Goal: Task Accomplishment & Management: Use online tool/utility

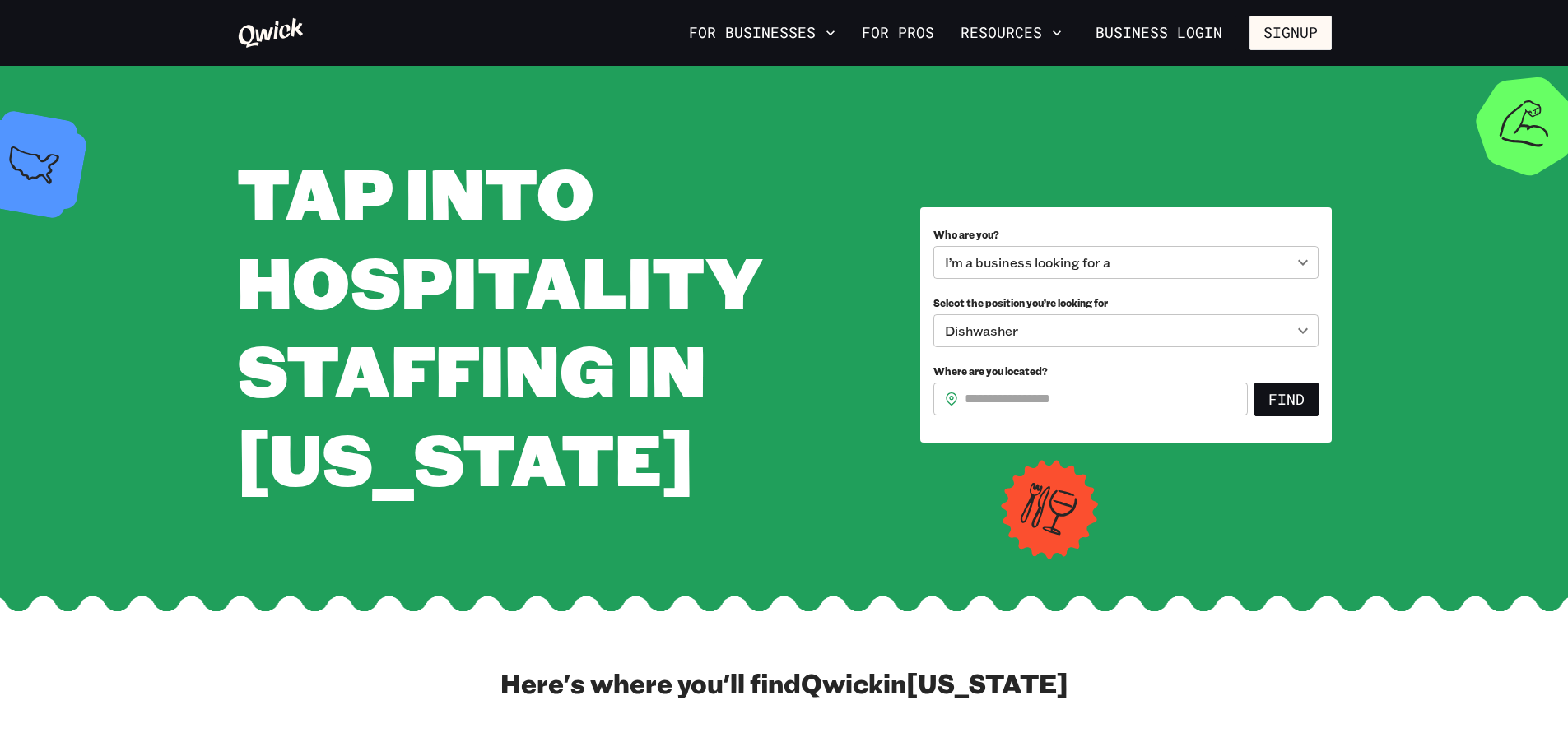
click at [1166, 397] on input "Where are you located?" at bounding box center [1106, 399] width 283 height 33
type input "*****"
click at [1297, 404] on button "Find" at bounding box center [1286, 400] width 65 height 35
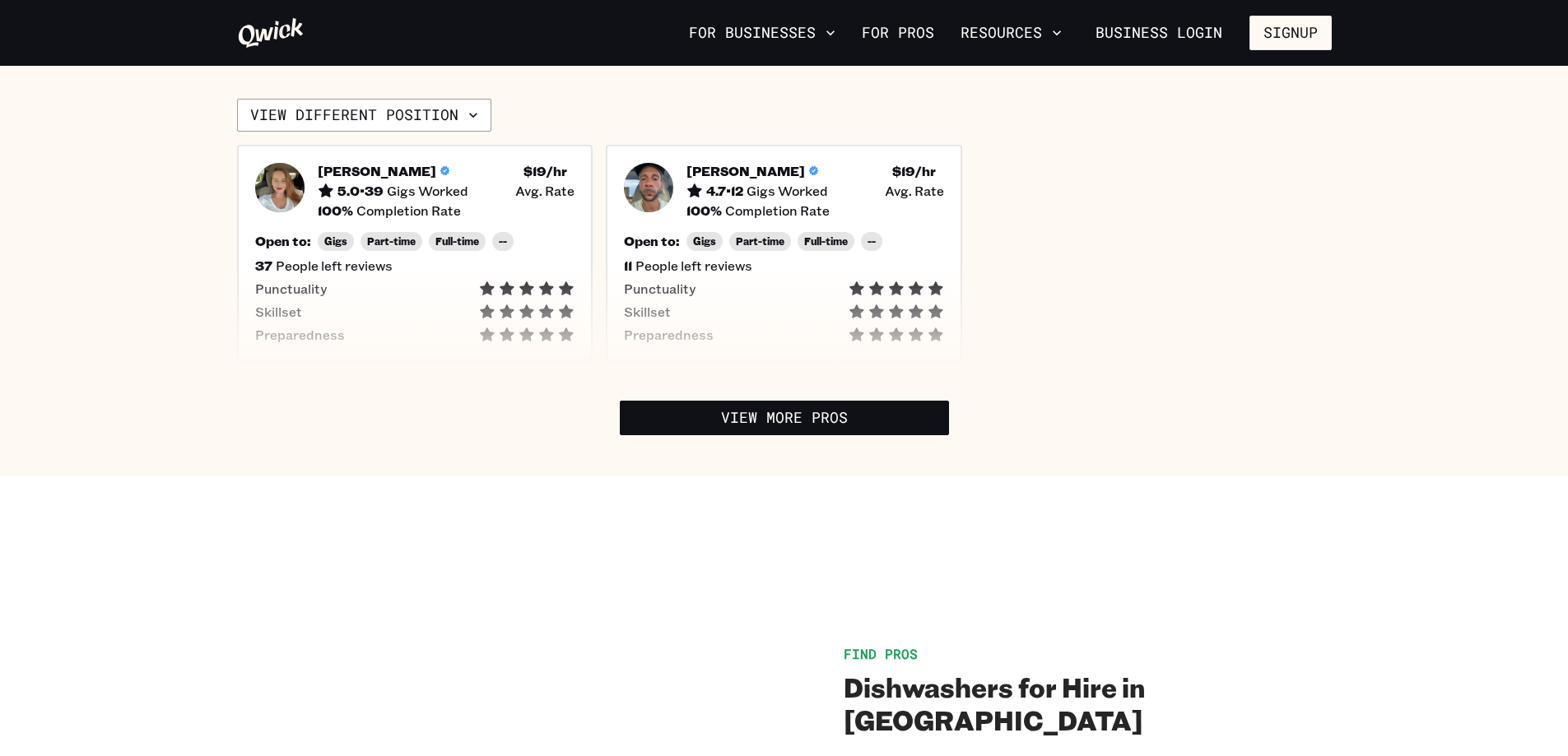
scroll to position [411, 0]
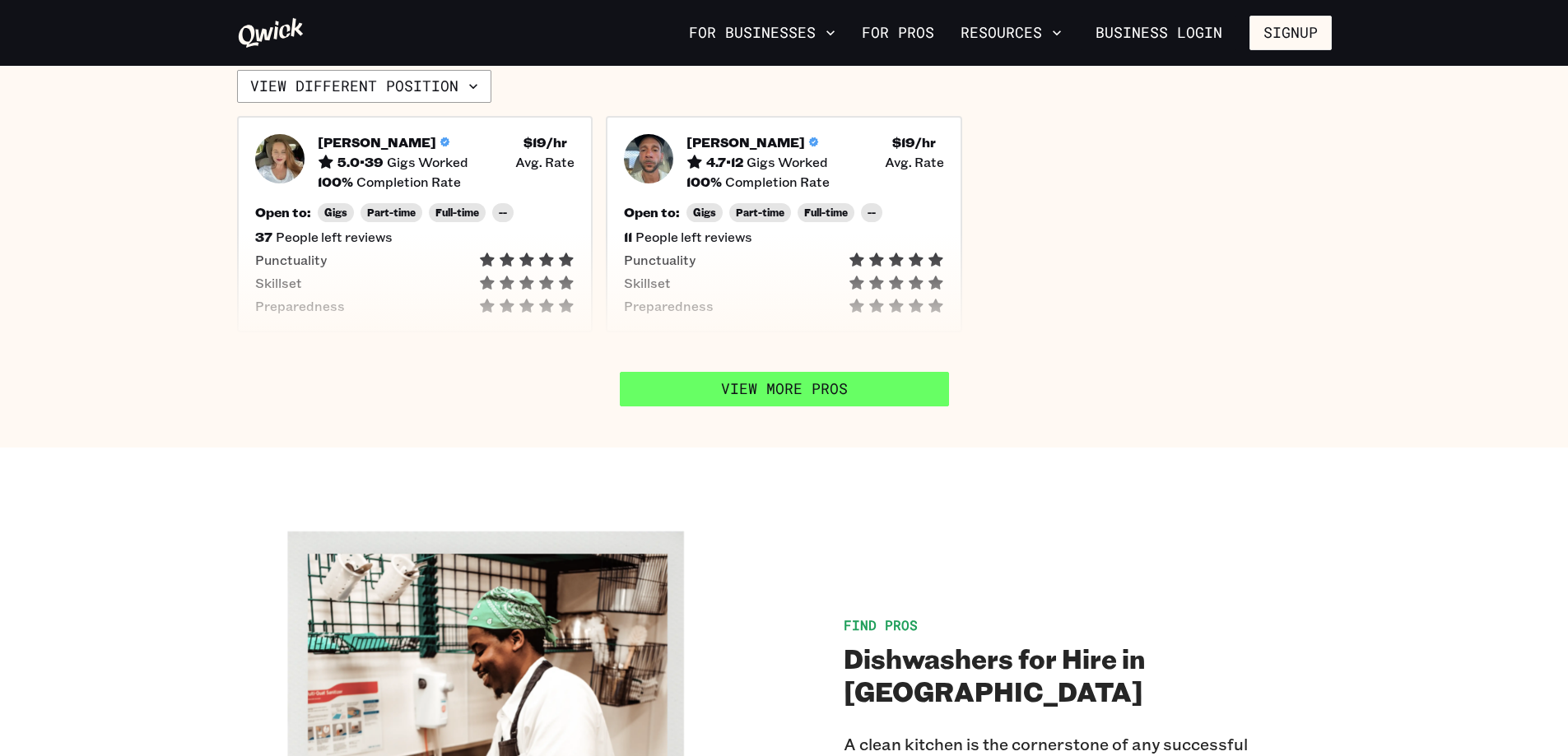
click at [823, 380] on link "View More Pros" at bounding box center [784, 389] width 329 height 35
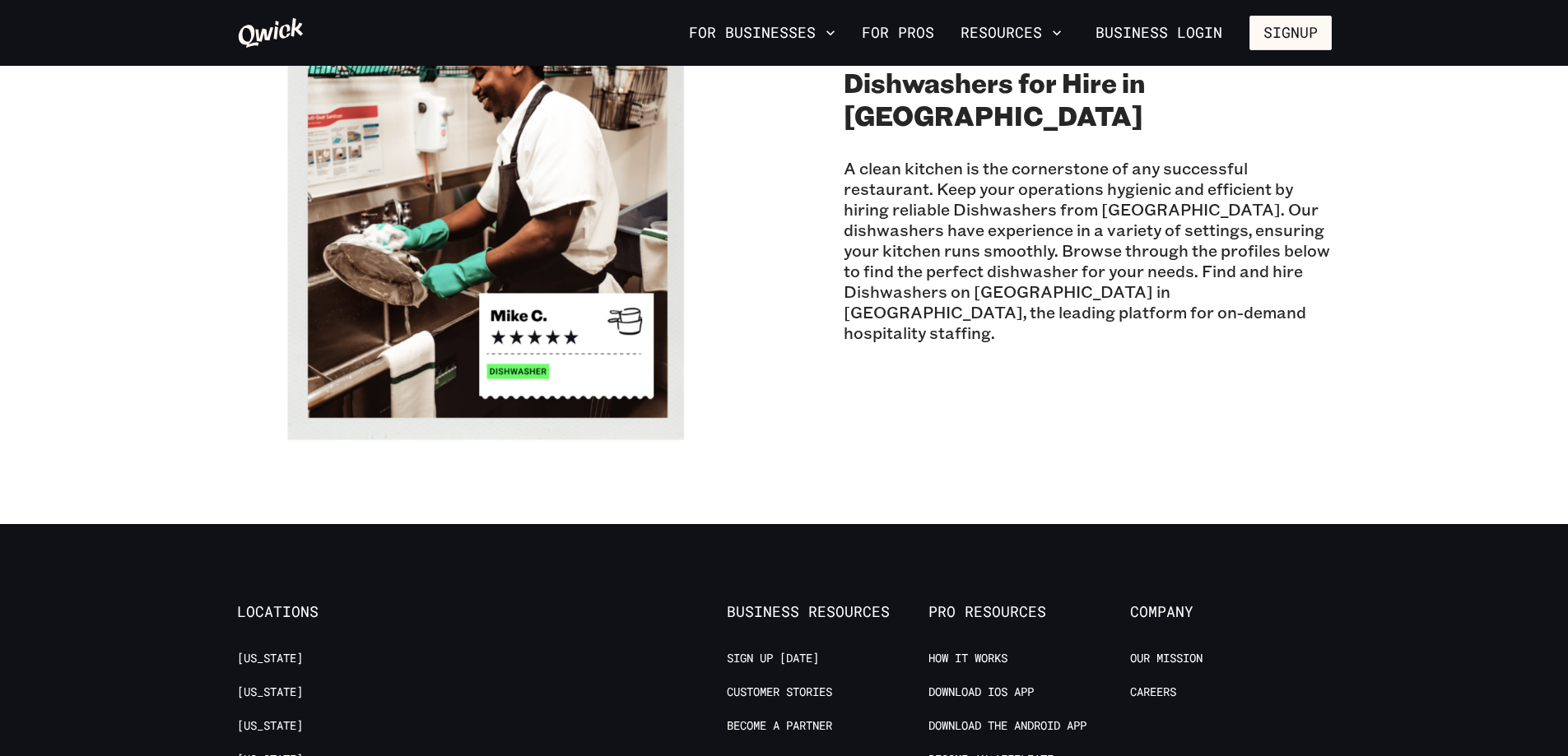
scroll to position [822, 0]
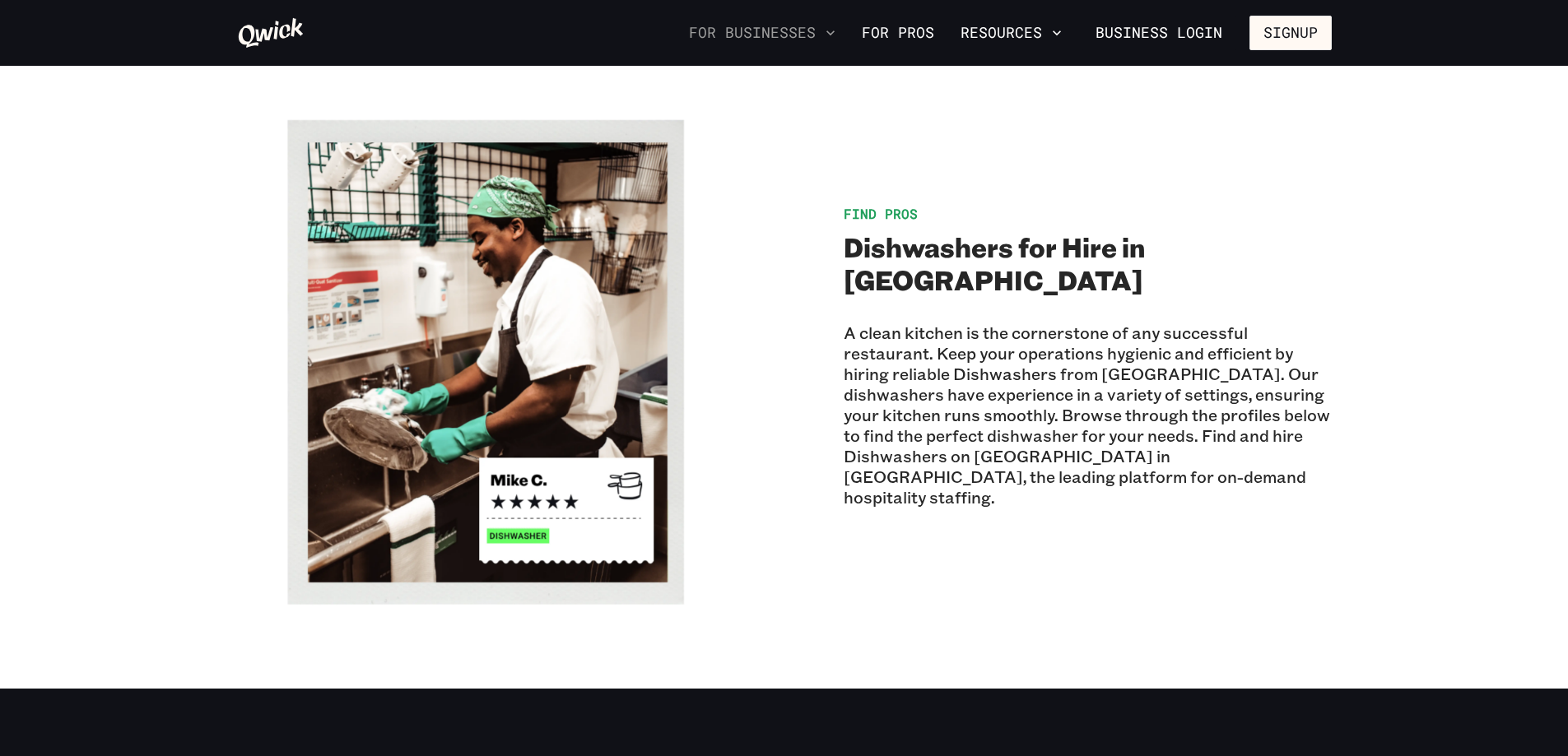
click at [834, 33] on icon "button" at bounding box center [830, 33] width 9 height 5
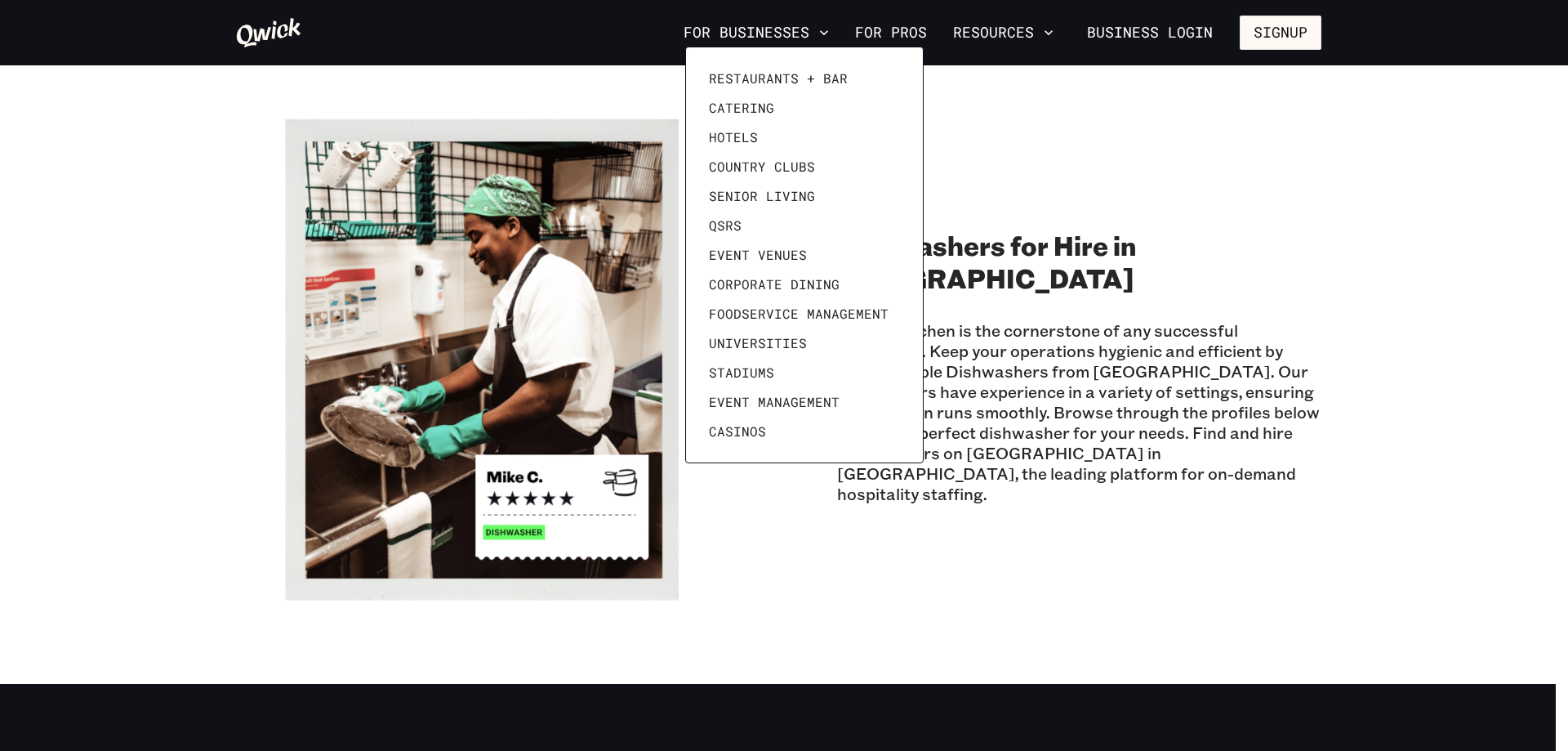
click at [1115, 223] on div at bounding box center [784, 375] width 1568 height 751
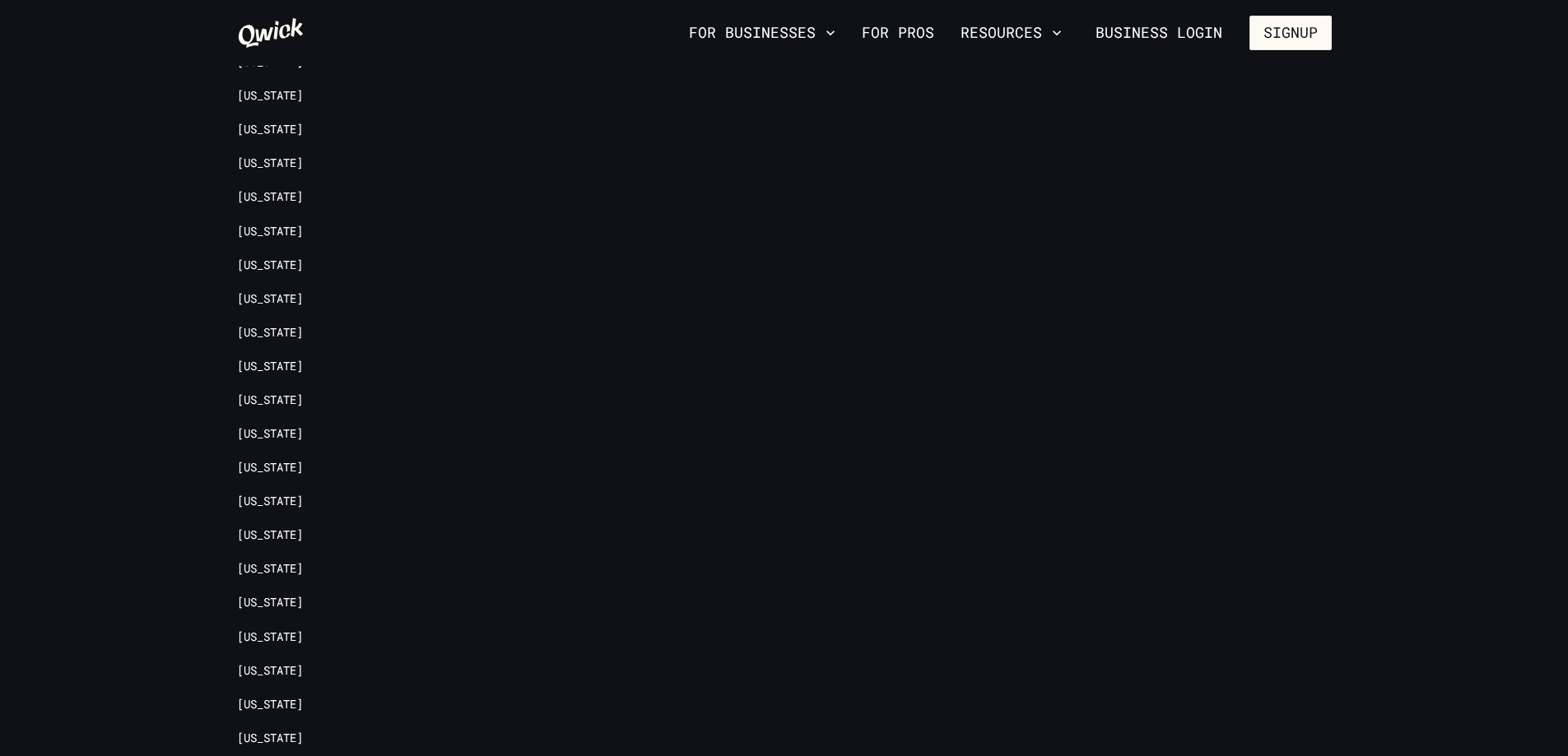
scroll to position [1741, 0]
